Goal: Task Accomplishment & Management: Use online tool/utility

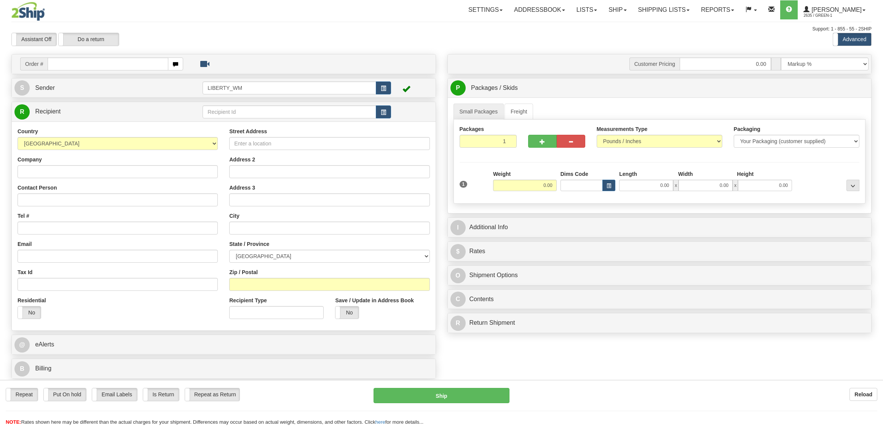
click at [625, 16] on link "Ship" at bounding box center [616, 9] width 29 height 19
click at [613, 37] on span "OnHold / Order Queue" at bounding box center [598, 36] width 54 height 6
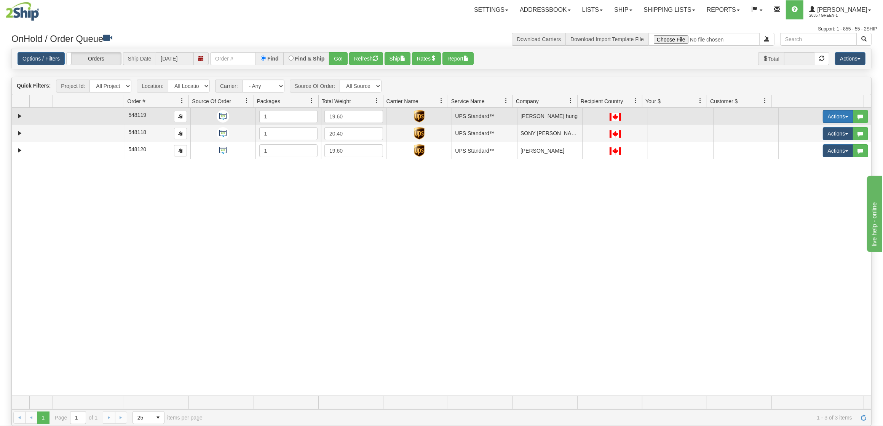
click at [822, 122] on button "Actions" at bounding box center [837, 116] width 30 height 13
click at [800, 164] on link "Ship" at bounding box center [820, 161] width 66 height 10
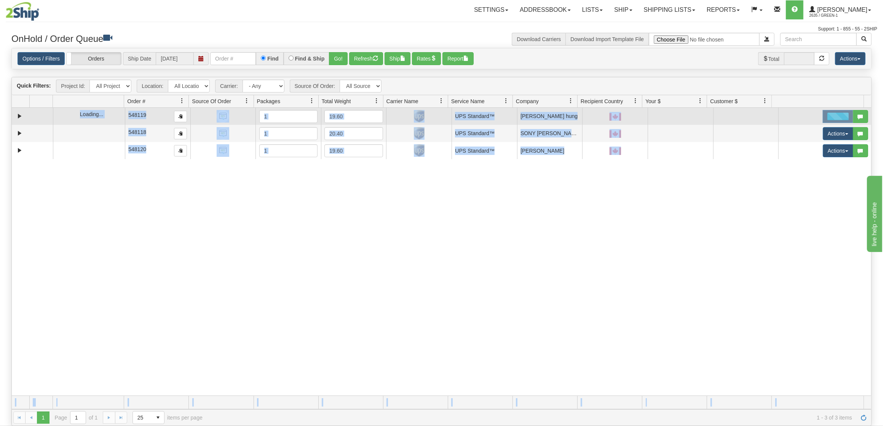
click at [800, 164] on div "31642855 LIBERTY_COSTCO 91164891 0 548119 1 19.60 UPS Standard™ Shipping Dept […" at bounding box center [441, 252] width 859 height 288
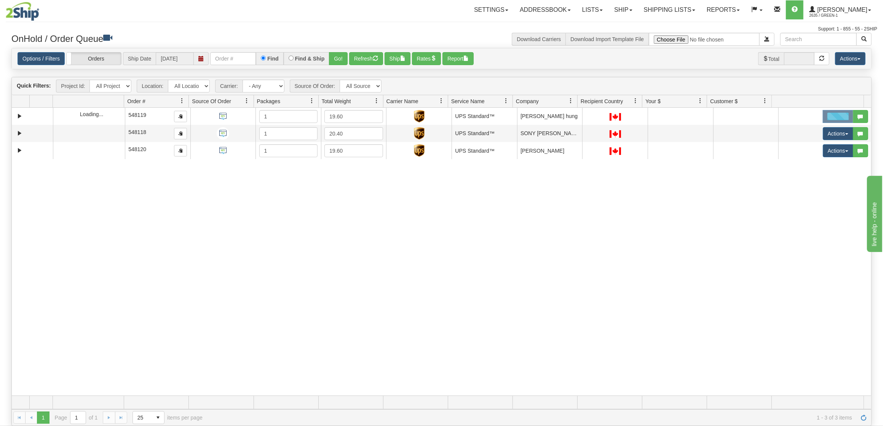
click at [733, 216] on div "31642855 LIBERTY_COSTCO 91164891 0 548119 1 19.60 UPS Standard™ Shipping Dept […" at bounding box center [441, 252] width 859 height 288
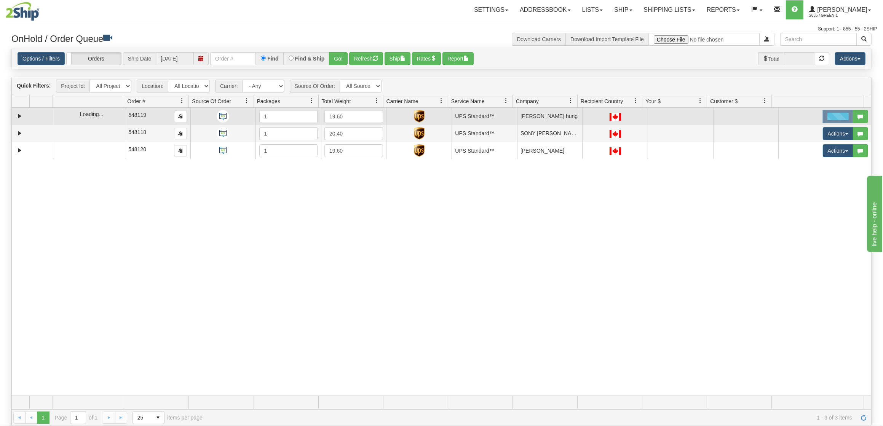
click at [828, 118] on div at bounding box center [837, 116] width 30 height 13
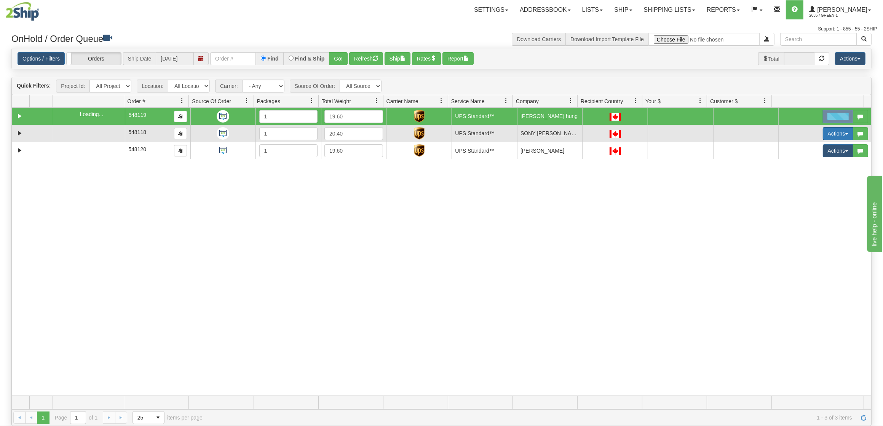
click at [824, 134] on button "Actions" at bounding box center [837, 133] width 30 height 13
click at [801, 176] on span "Ship" at bounding box center [802, 178] width 16 height 6
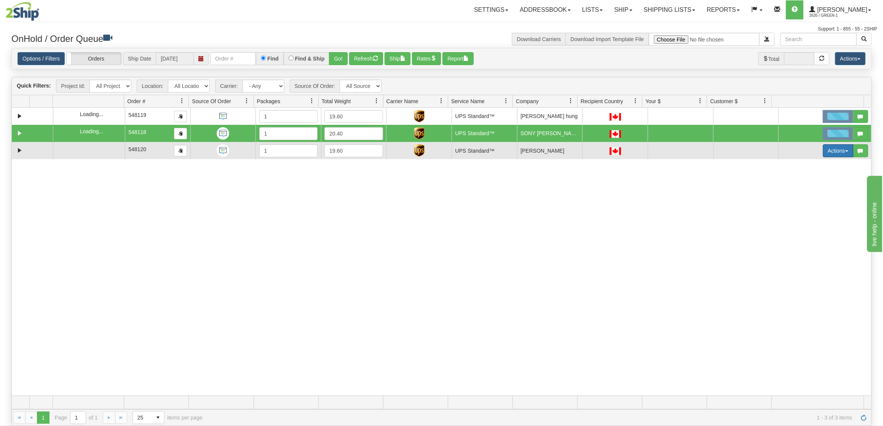
click at [823, 155] on button "Actions" at bounding box center [837, 150] width 30 height 13
click at [802, 194] on span "Ship" at bounding box center [802, 195] width 16 height 6
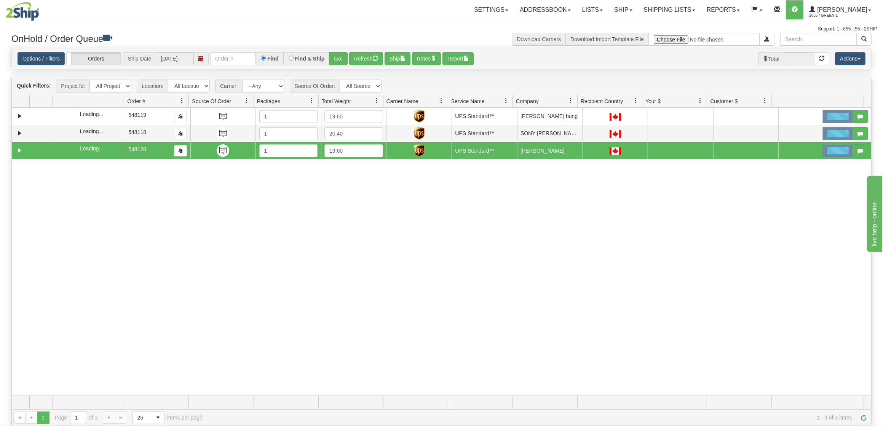
click at [406, 233] on div "31642855 LIBERTY_COSTCO 91164891 0 548119 1 19.60 UPS Standard™ Shipping Dept […" at bounding box center [441, 252] width 859 height 288
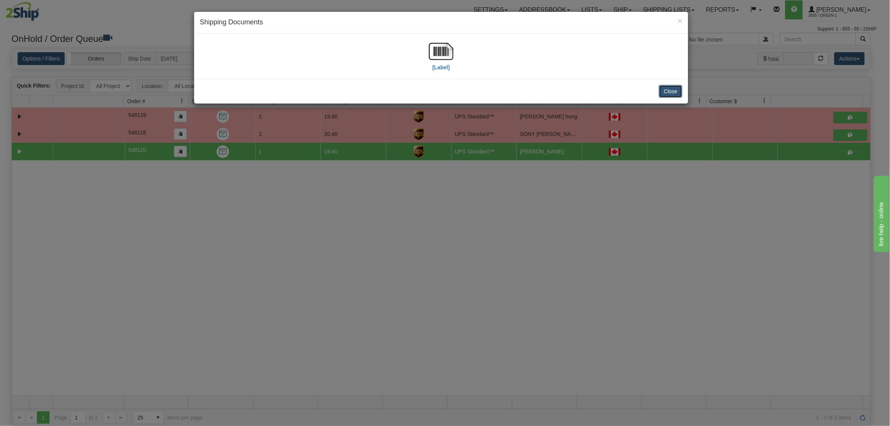
click at [669, 89] on button "Close" at bounding box center [671, 91] width 24 height 13
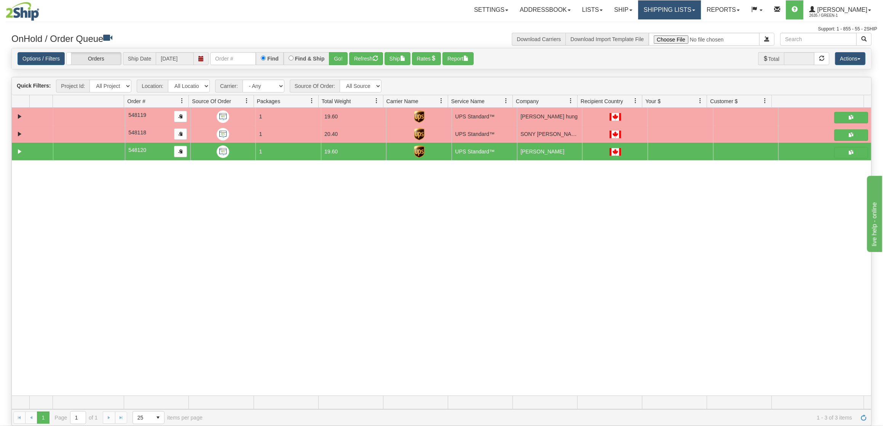
click at [670, 8] on link "Shipping lists" at bounding box center [669, 9] width 63 height 19
click at [660, 27] on span "Current Shipments" at bounding box center [656, 27] width 45 height 6
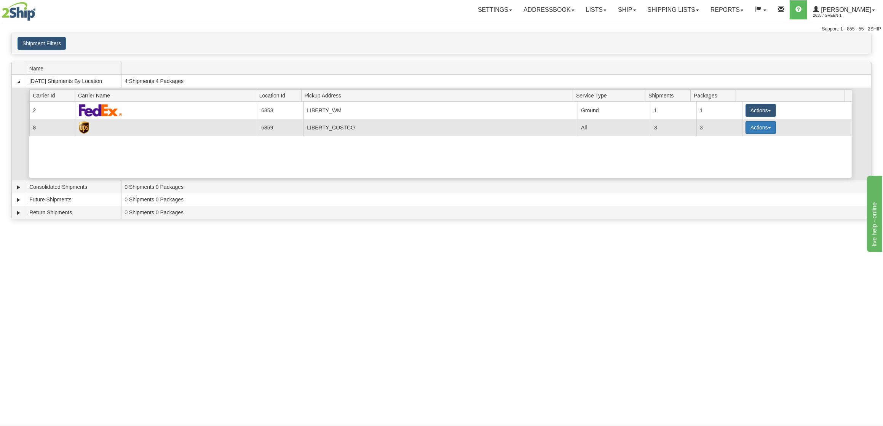
click at [754, 130] on button "Actions" at bounding box center [760, 127] width 30 height 13
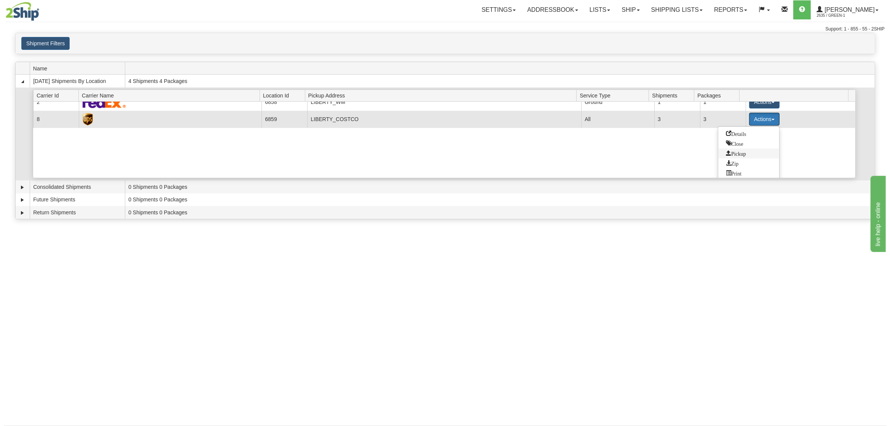
scroll to position [11, 0]
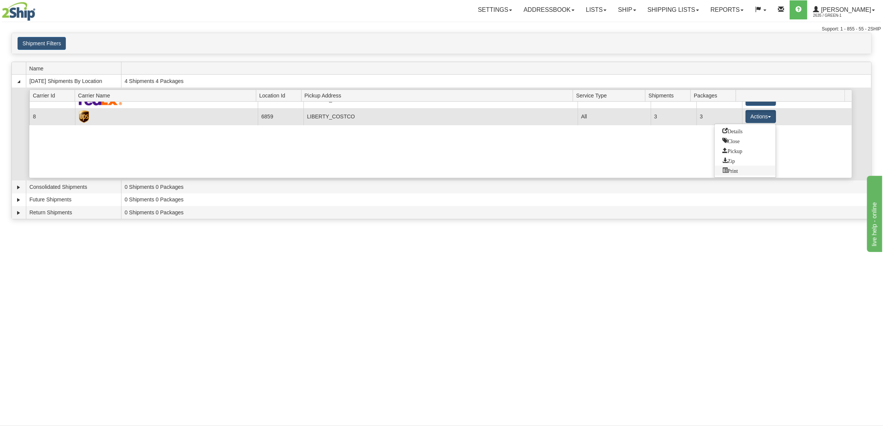
click at [735, 170] on span "Print" at bounding box center [730, 169] width 16 height 5
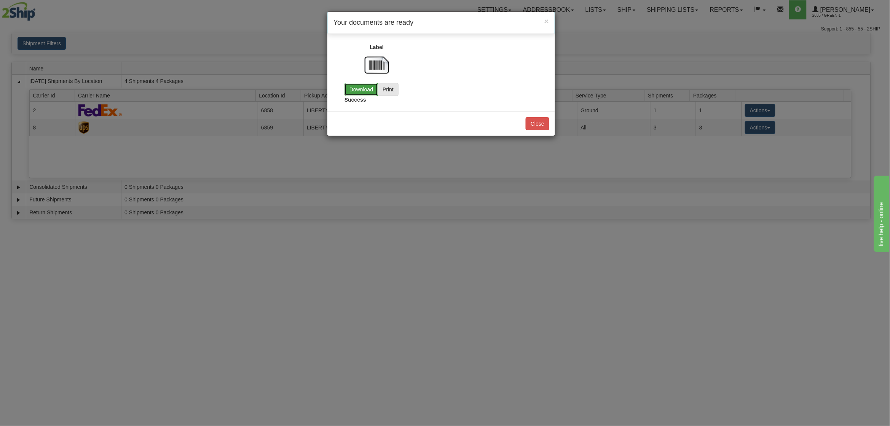
click at [354, 89] on link "Download" at bounding box center [360, 89] width 33 height 13
click at [535, 126] on button "Close" at bounding box center [538, 123] width 24 height 13
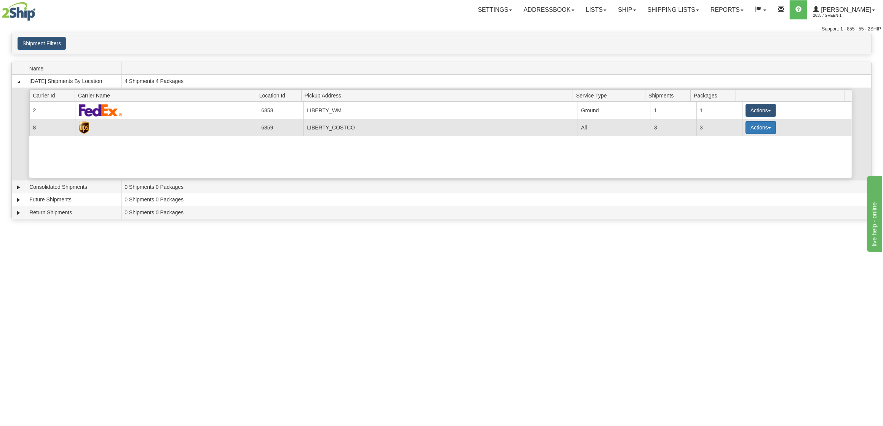
click at [757, 129] on button "Actions" at bounding box center [760, 127] width 30 height 13
click at [740, 161] on span "Pickup" at bounding box center [732, 161] width 20 height 5
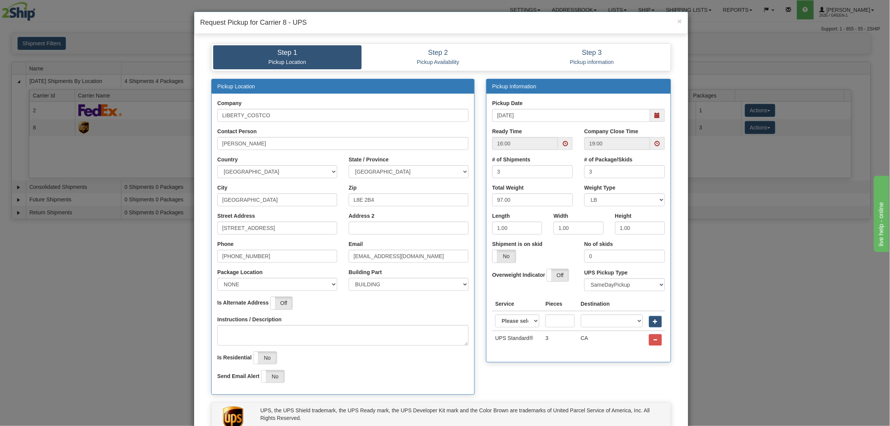
click at [563, 146] on span at bounding box center [565, 143] width 5 height 5
click at [506, 211] on span at bounding box center [510, 214] width 21 height 21
click at [510, 173] on span at bounding box center [510, 166] width 21 height 21
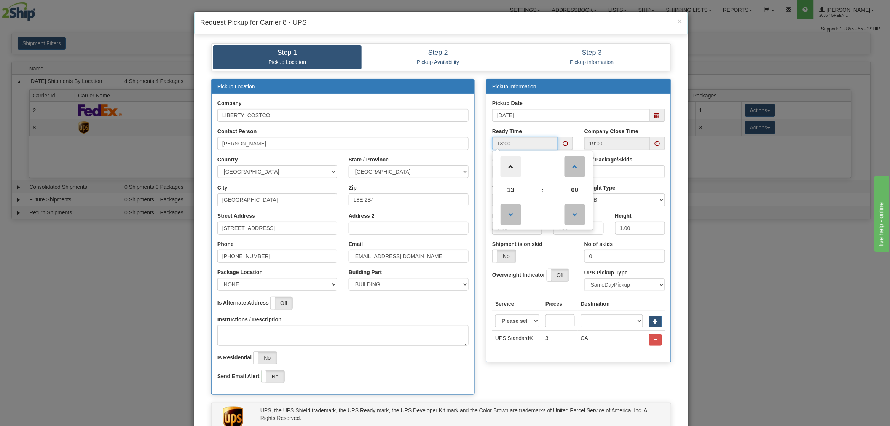
type input "14:00"
click at [655, 143] on span at bounding box center [657, 143] width 5 height 5
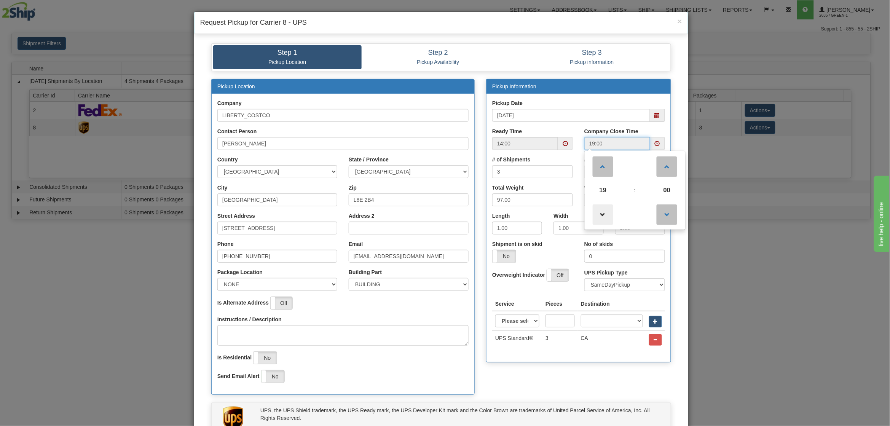
click at [604, 218] on span at bounding box center [603, 214] width 21 height 21
type input "16:00"
click at [575, 374] on div "Pickup Location Company LIBERTY_COSTCO Contact Person Tim Lomax Country AFGHANI…" at bounding box center [441, 241] width 471 height 324
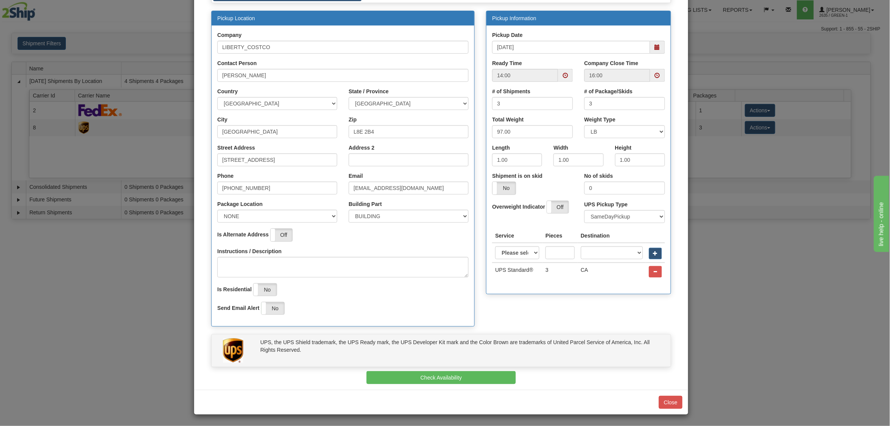
scroll to position [70, 0]
click at [446, 378] on button "Check Availability" at bounding box center [442, 377] width 150 height 13
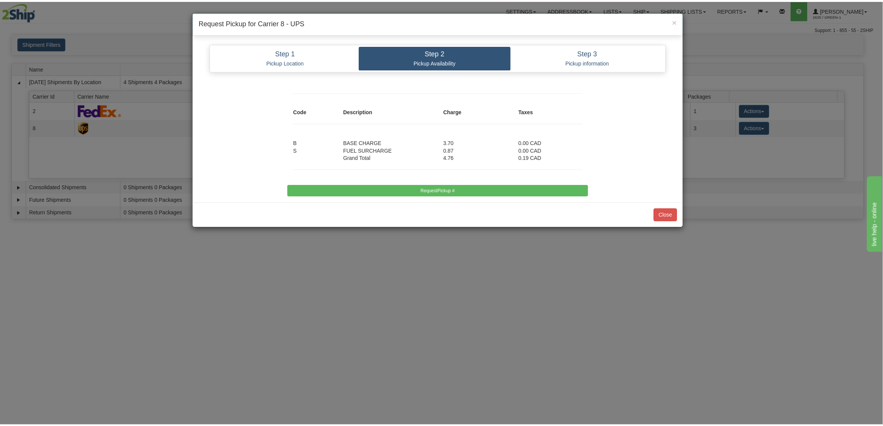
scroll to position [0, 0]
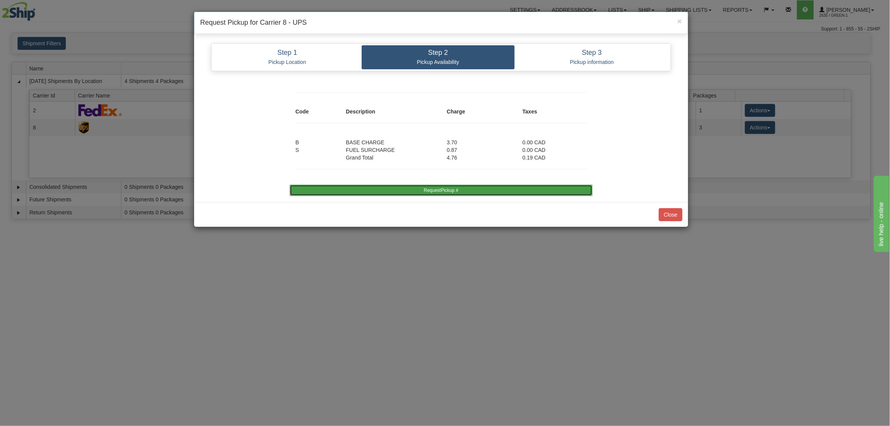
click at [411, 189] on button "RequestPickup #" at bounding box center [441, 190] width 303 height 11
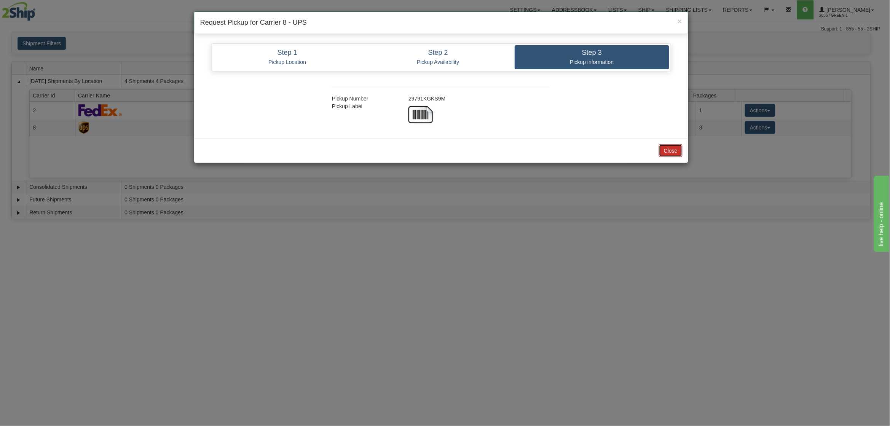
click at [677, 153] on button "Close" at bounding box center [671, 150] width 24 height 13
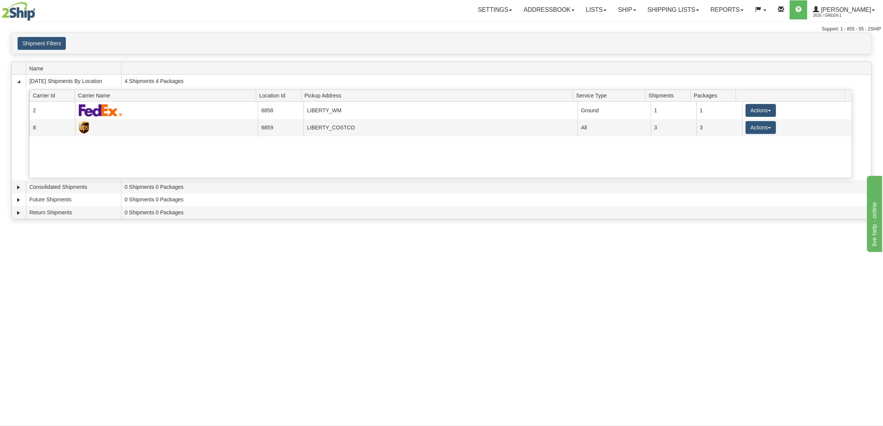
click at [74, 322] on div "Toggle navigation Settings Shipping Preferences Fields Preferences New Recipien…" at bounding box center [441, 213] width 883 height 426
